Goal: Task Accomplishment & Management: Use online tool/utility

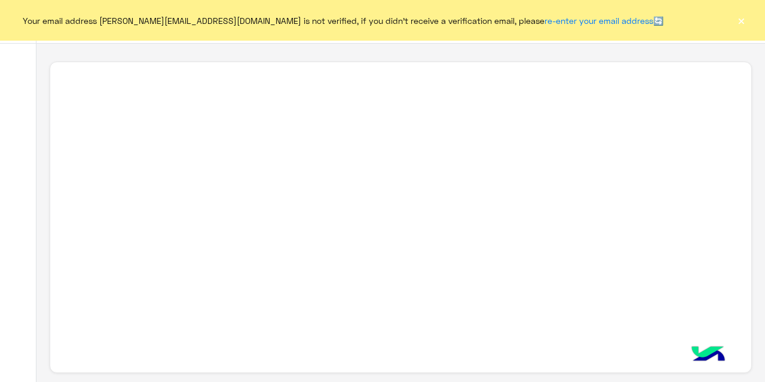
click at [742, 22] on button "×" at bounding box center [741, 20] width 12 height 12
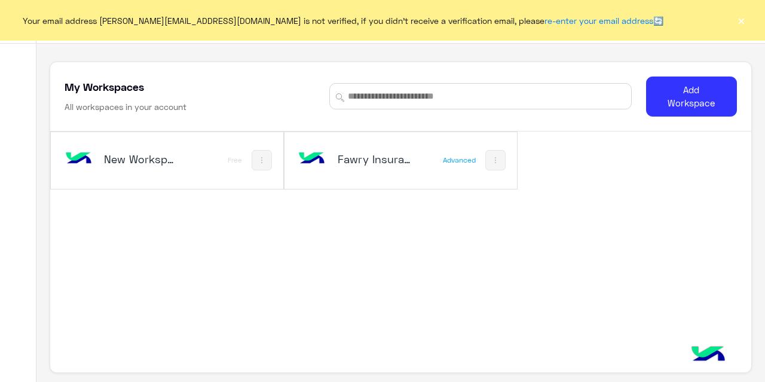
click at [376, 163] on h5 "Fawry Insurance Brokerage`s" at bounding box center [375, 159] width 75 height 14
